Goal: Task Accomplishment & Management: Use online tool/utility

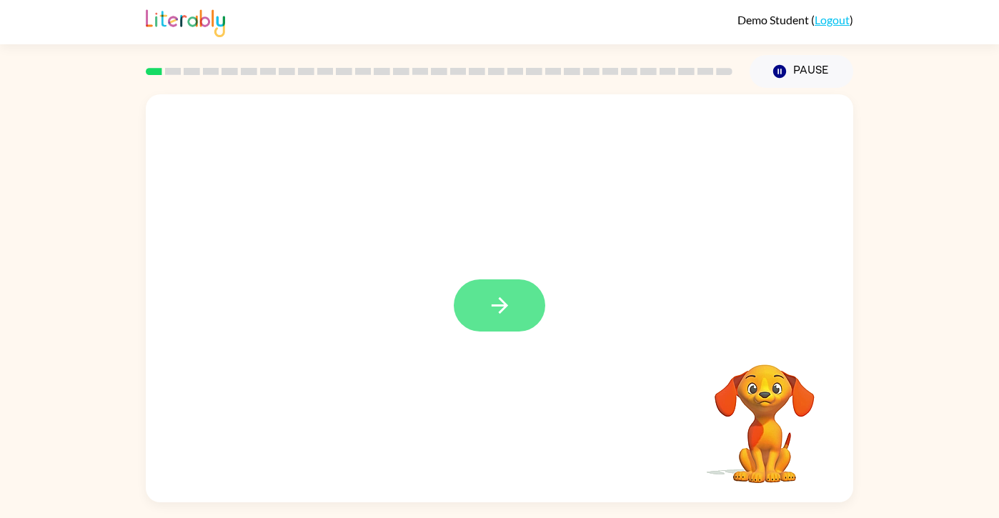
click at [497, 307] on icon "button" at bounding box center [499, 305] width 25 height 25
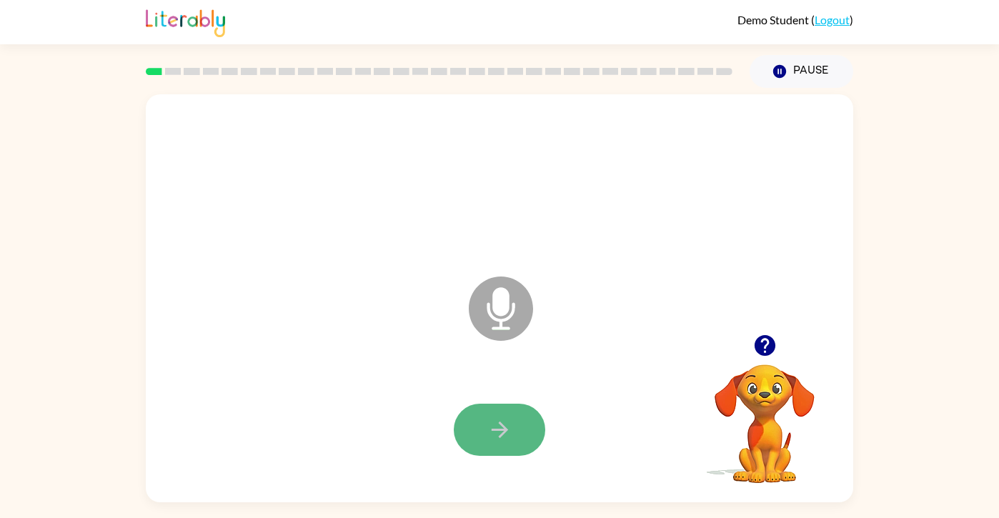
click at [500, 430] on icon "button" at bounding box center [499, 430] width 16 height 16
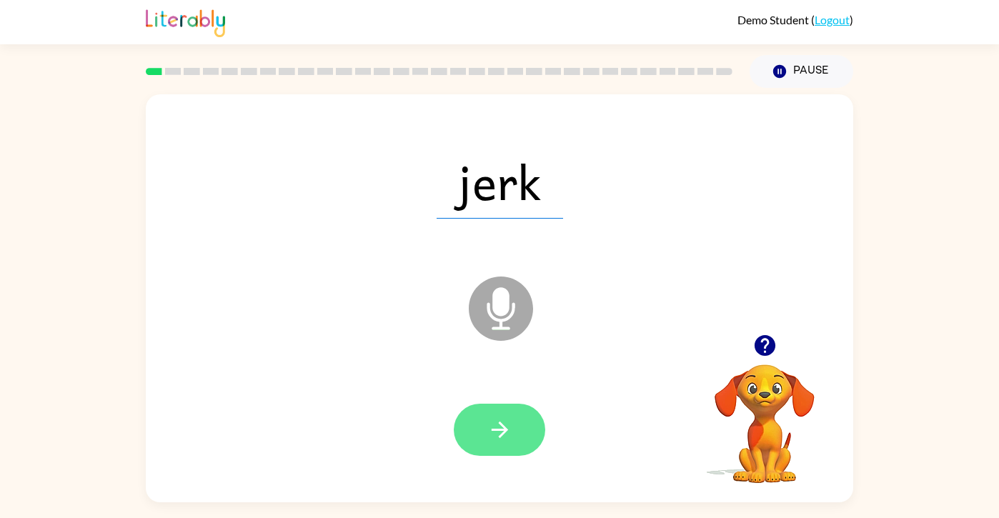
click at [500, 434] on icon "button" at bounding box center [499, 429] width 25 height 25
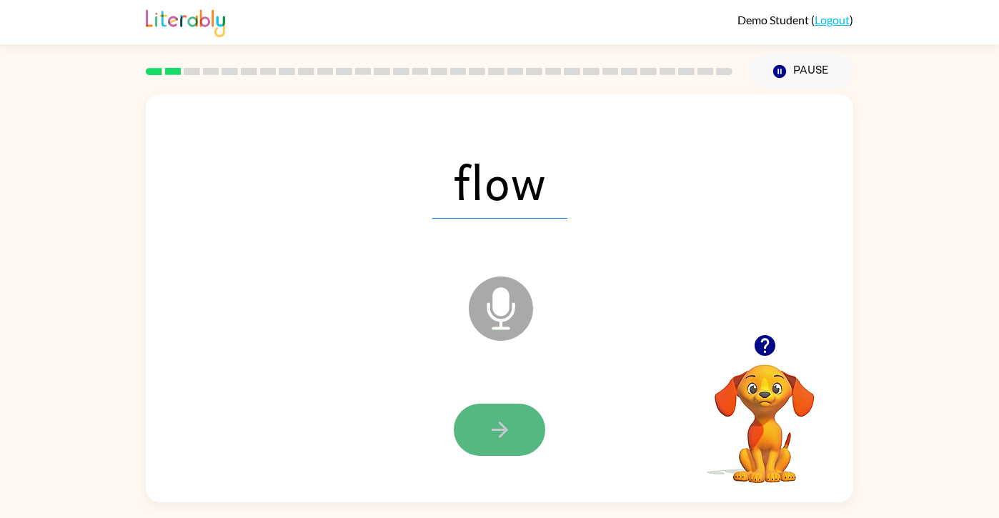
click at [506, 432] on icon "button" at bounding box center [499, 429] width 25 height 25
click at [516, 432] on button "button" at bounding box center [499, 430] width 91 height 52
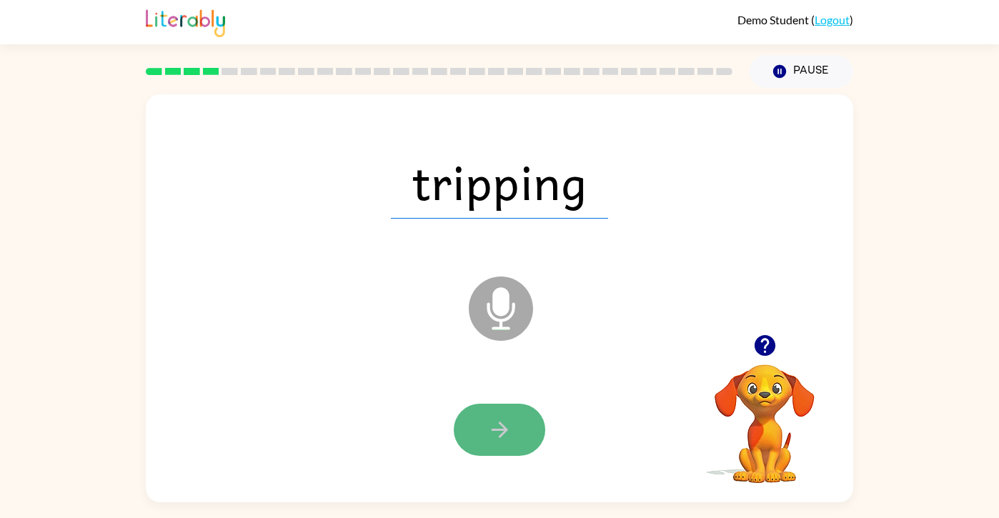
click at [507, 417] on icon "button" at bounding box center [499, 429] width 25 height 25
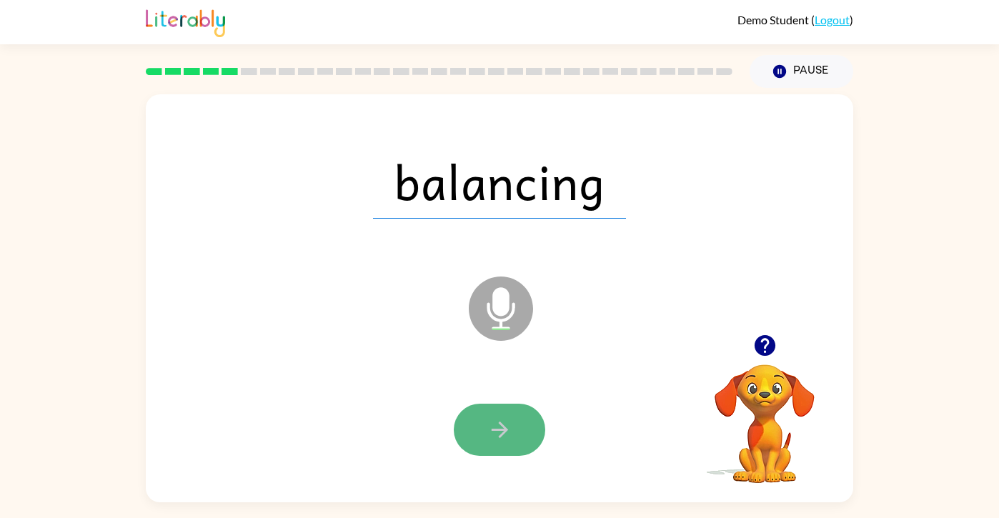
click at [523, 437] on button "button" at bounding box center [499, 430] width 91 height 52
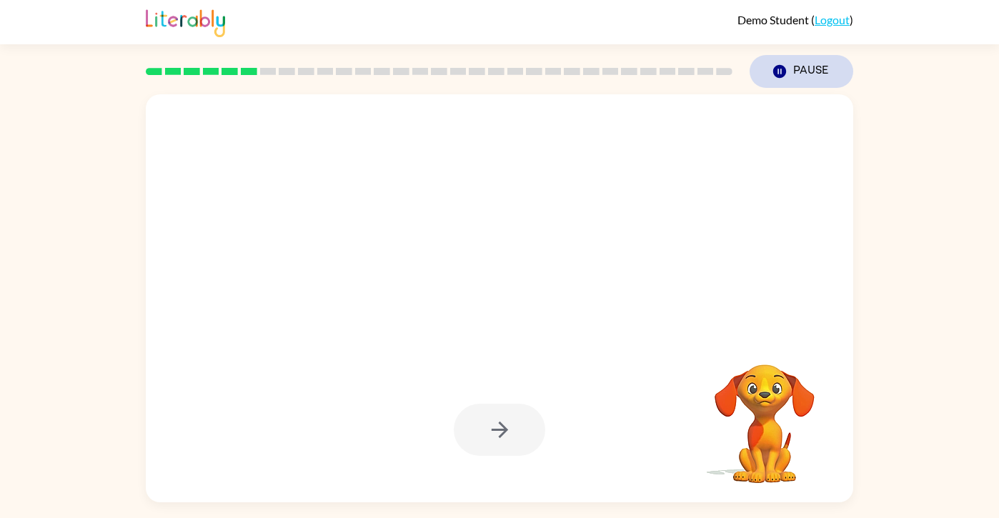
click at [794, 72] on button "Pause Pause" at bounding box center [802, 71] width 104 height 33
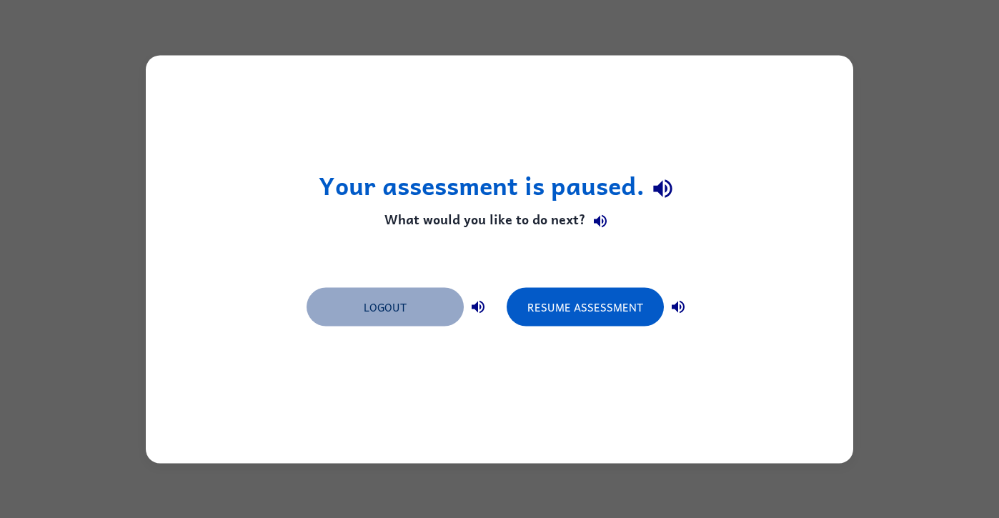
click at [408, 307] on button "Logout" at bounding box center [385, 306] width 157 height 39
